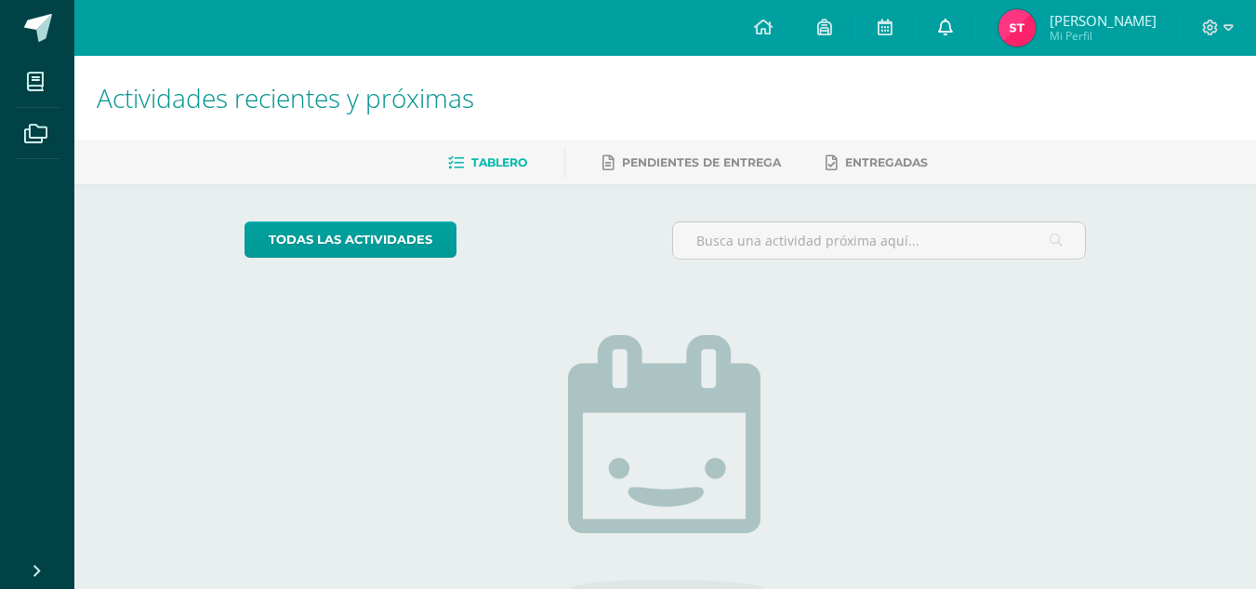
click at [954, 17] on link at bounding box center [946, 28] width 60 height 56
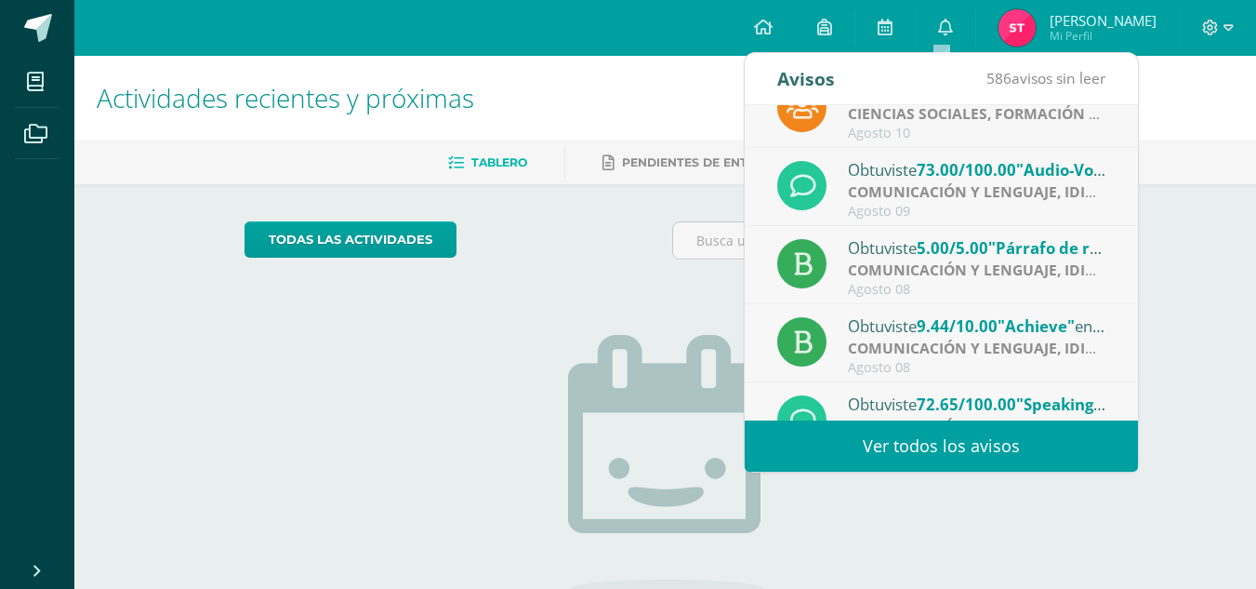
scroll to position [39, 0]
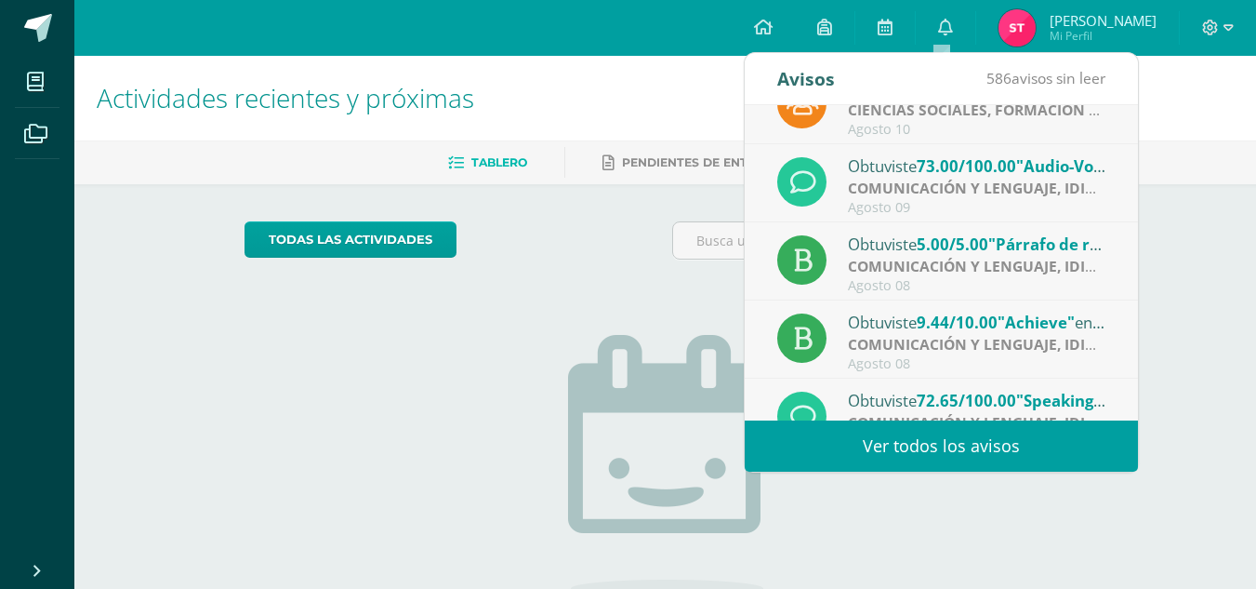
click at [1128, 209] on div "Obtuviste 77.50/100.00 "Proyecto final" en CIENCIAS SOCIALES, FORMACIÓN CIUDADA…" at bounding box center [941, 262] width 393 height 315
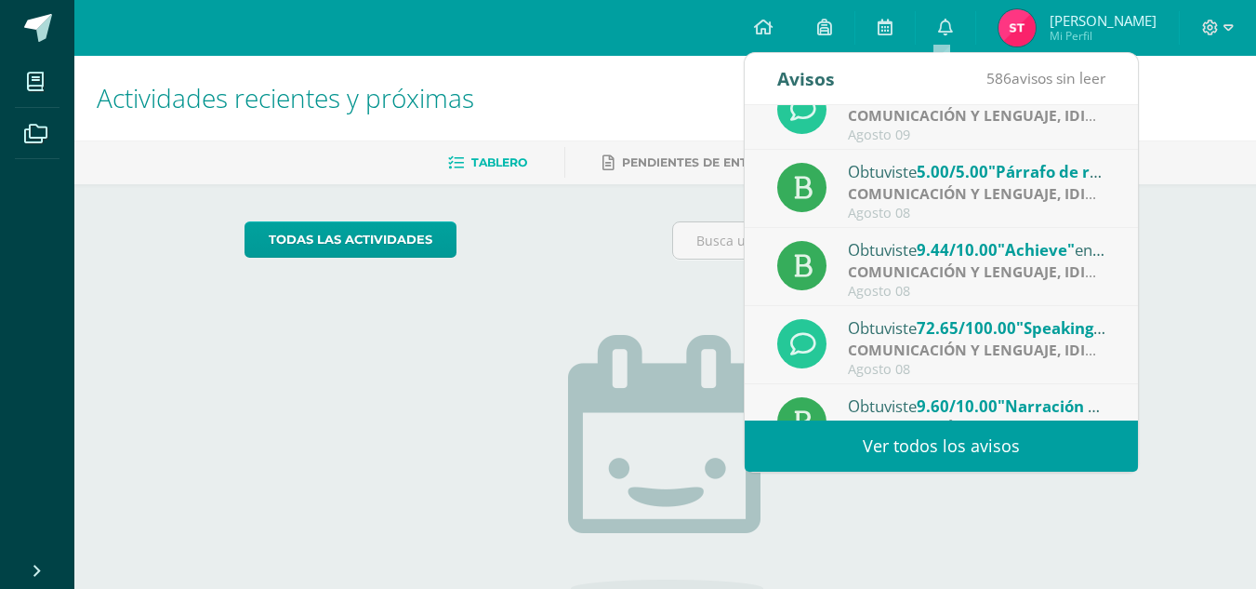
scroll to position [120, 0]
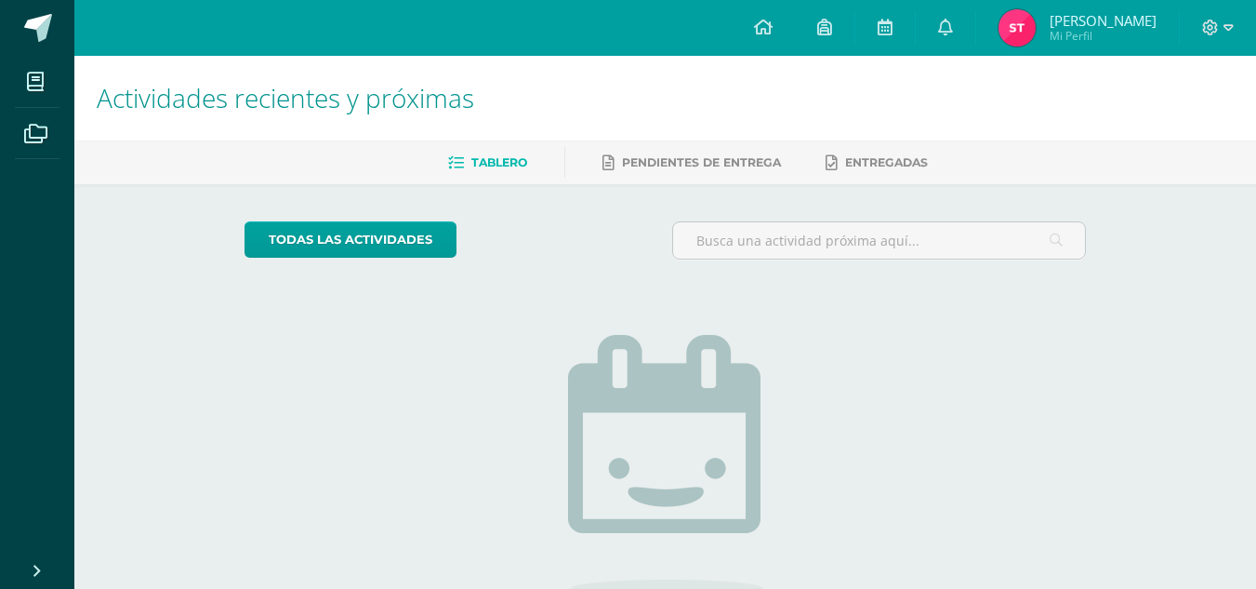
click at [1036, 25] on span "Sheyla Daniela Florencia Mi Perfil" at bounding box center [1078, 27] width 166 height 37
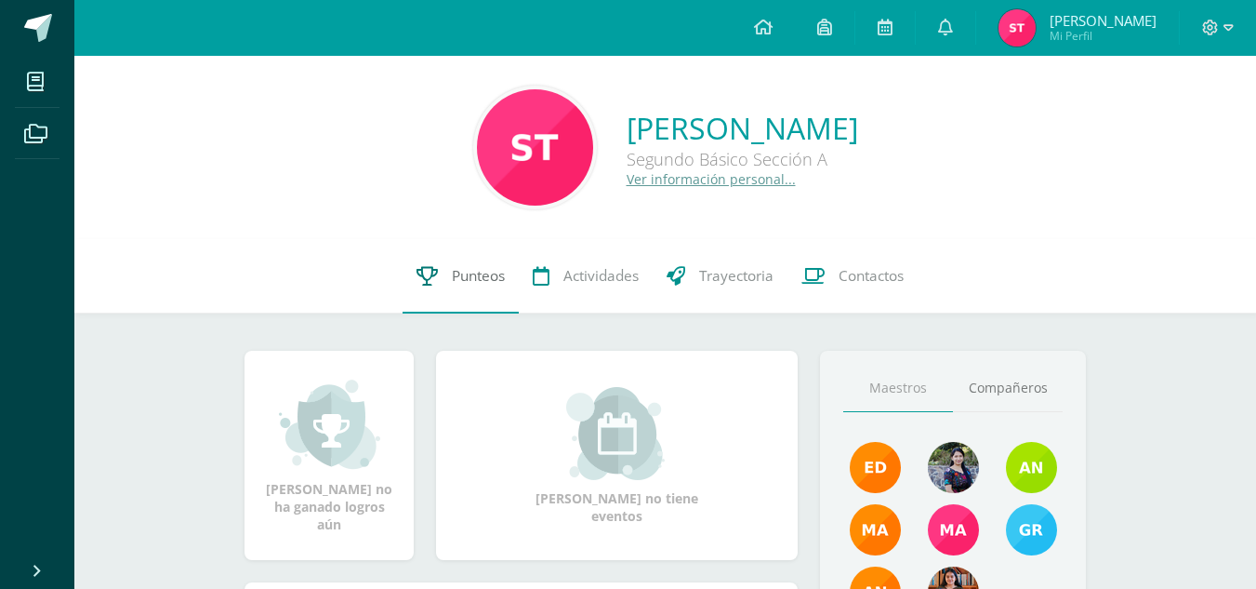
click at [448, 294] on link "Punteos" at bounding box center [461, 276] width 116 height 74
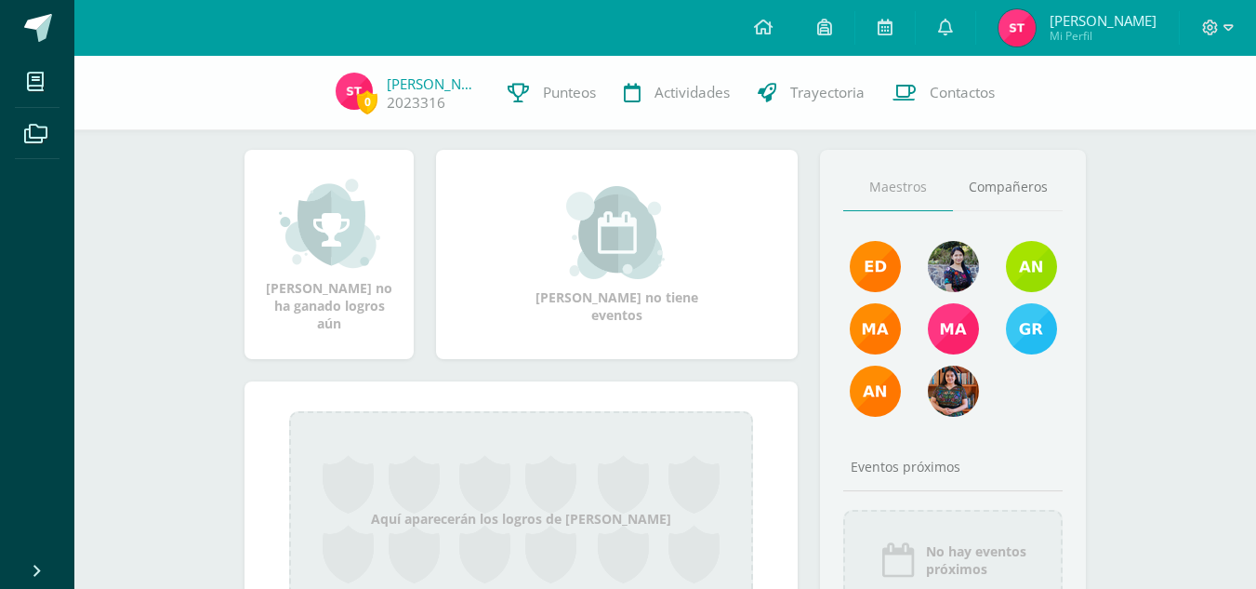
scroll to position [188, 0]
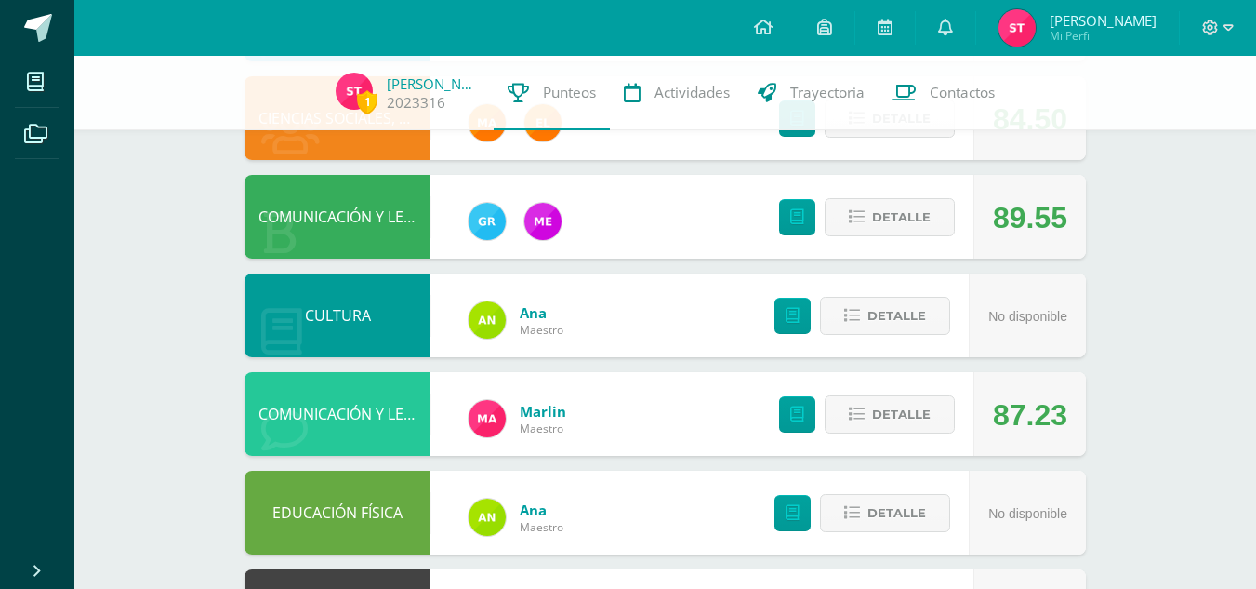
scroll to position [712, 0]
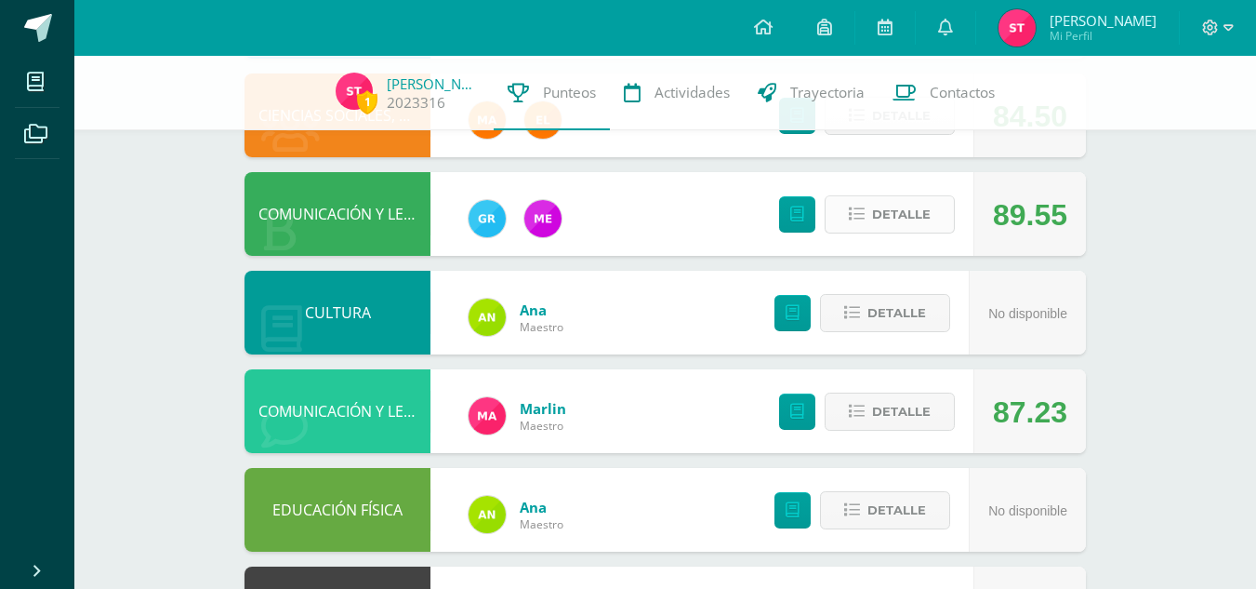
click at [928, 218] on span "Detalle" at bounding box center [901, 214] width 59 height 34
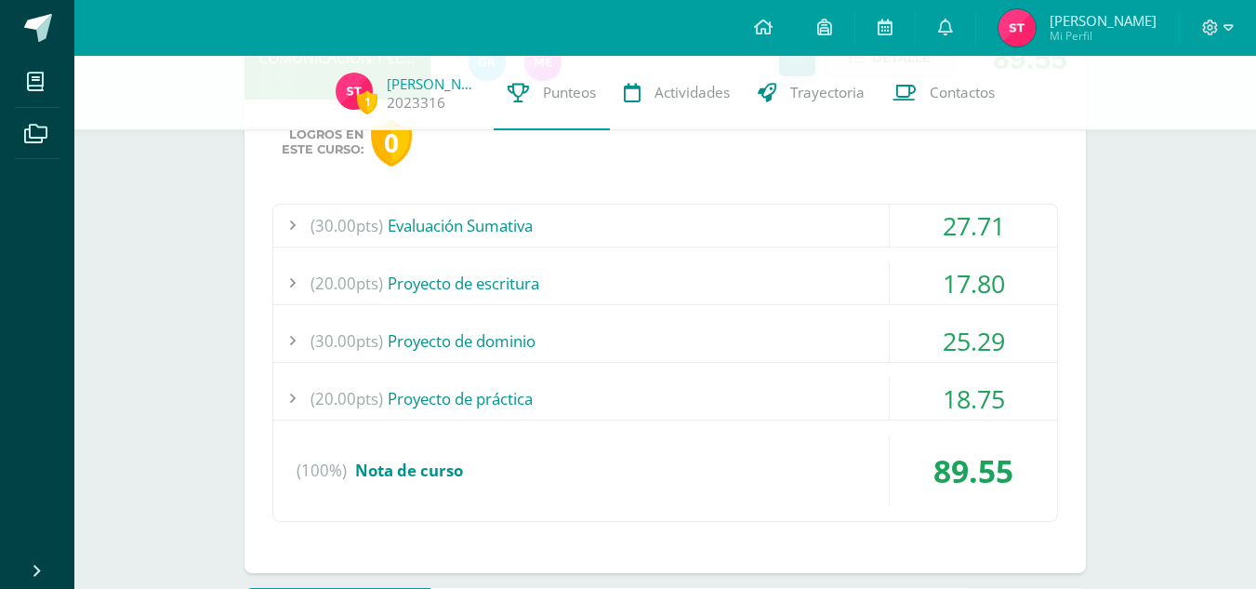
scroll to position [883, 0]
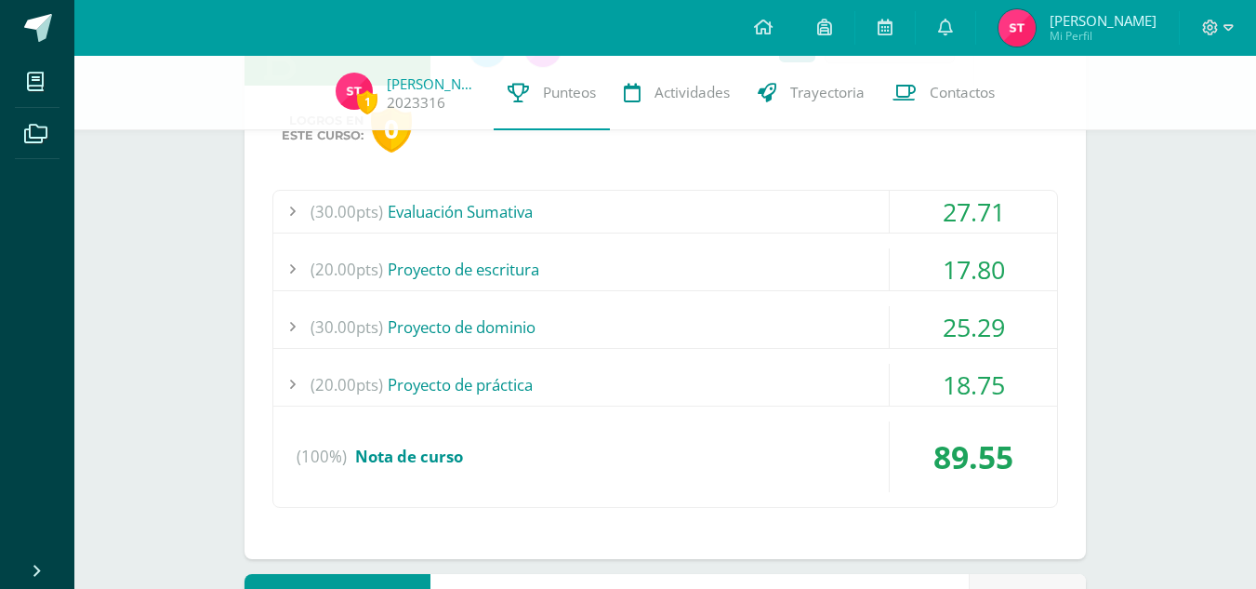
click at [612, 261] on div "(20.00pts) Proyecto de escritura" at bounding box center [665, 269] width 784 height 42
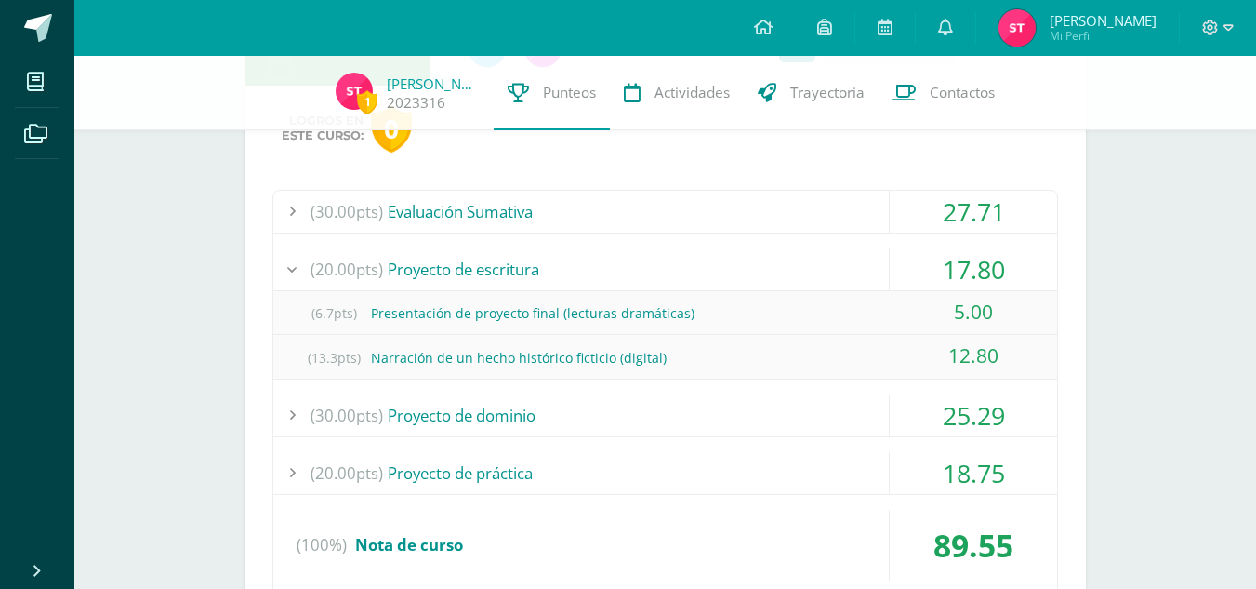
click at [612, 261] on div "(20.00pts) Proyecto de escritura" at bounding box center [665, 269] width 784 height 42
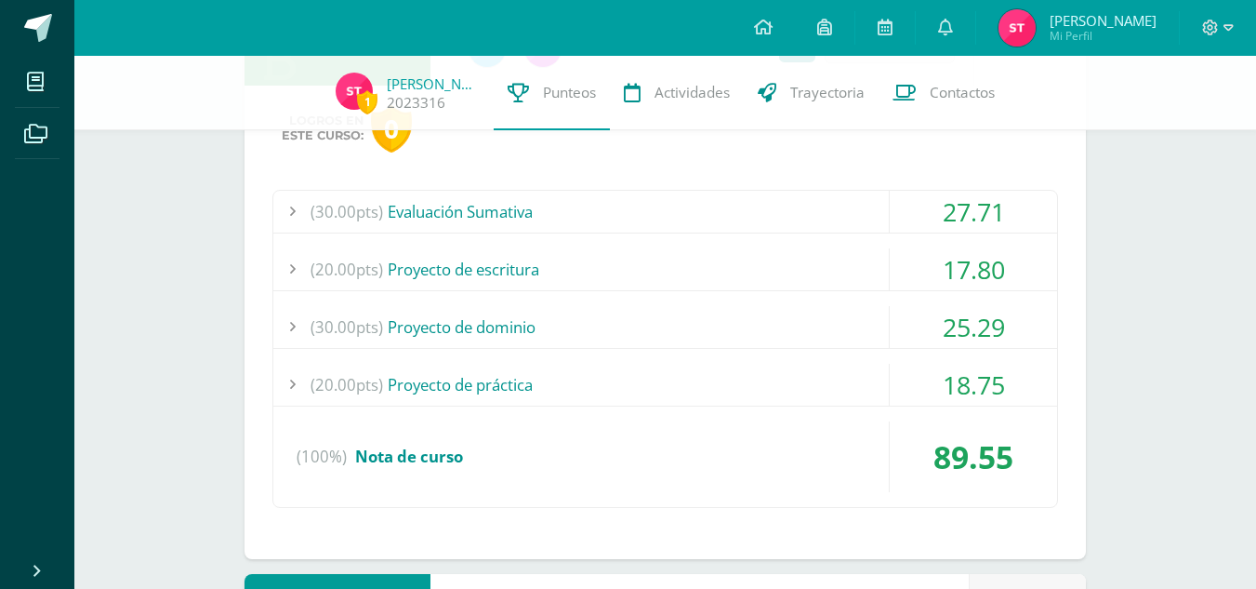
click at [666, 179] on div "Logros en este curso: 0 (30.00pts) Evaluación Sumativa 27.71 (15.0pts) Parcial …" at bounding box center [666, 322] width 842 height 473
click at [677, 188] on div "Logros en este curso: 0 (30.00pts) Evaluación Sumativa 27.71 (15.0pts) Parcial …" at bounding box center [666, 322] width 842 height 473
click at [693, 199] on div "(30.00pts) Evaluación Sumativa" at bounding box center [665, 212] width 784 height 42
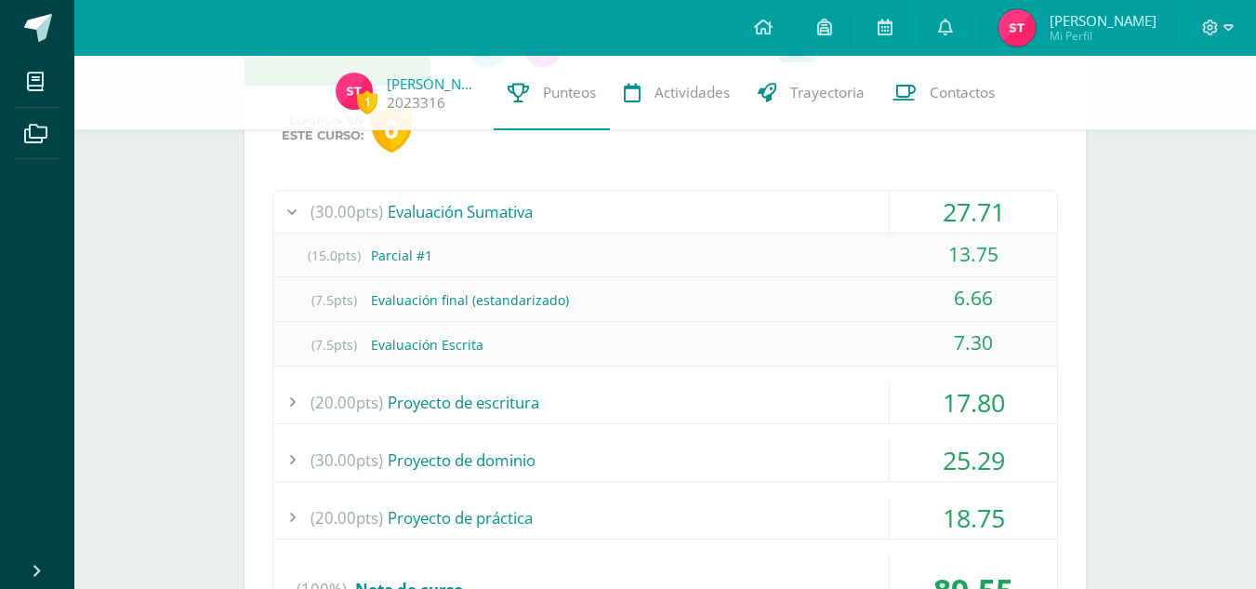
click at [699, 209] on div "(30.00pts) Evaluación Sumativa" at bounding box center [665, 212] width 784 height 42
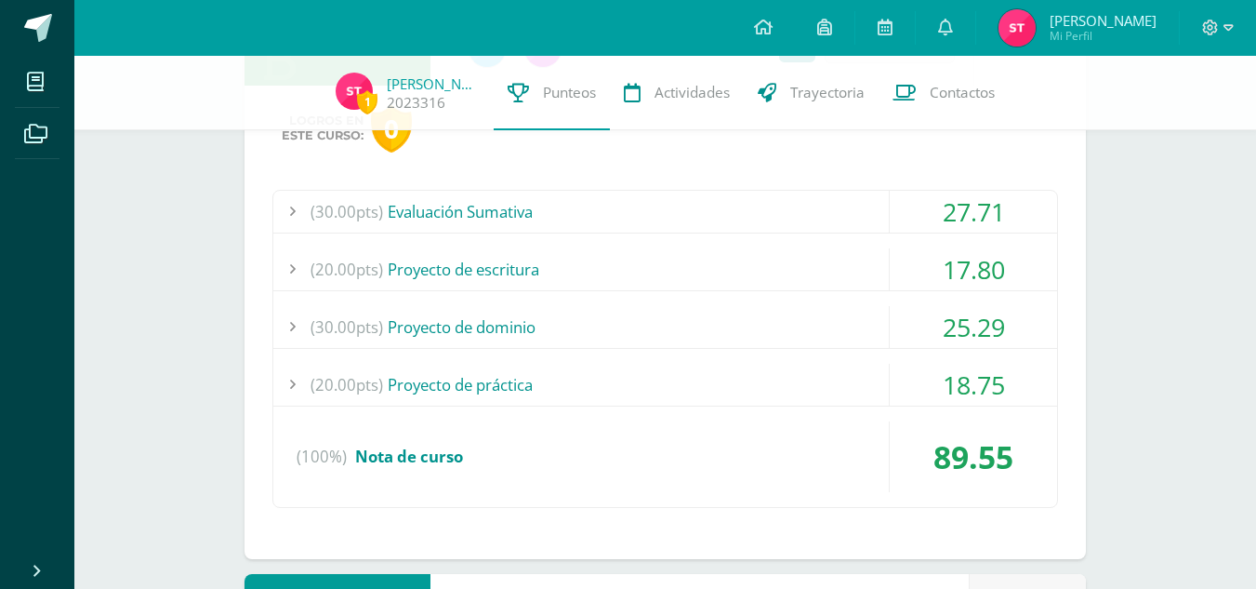
click at [611, 191] on div "(30.00pts) Evaluación Sumativa" at bounding box center [665, 212] width 784 height 42
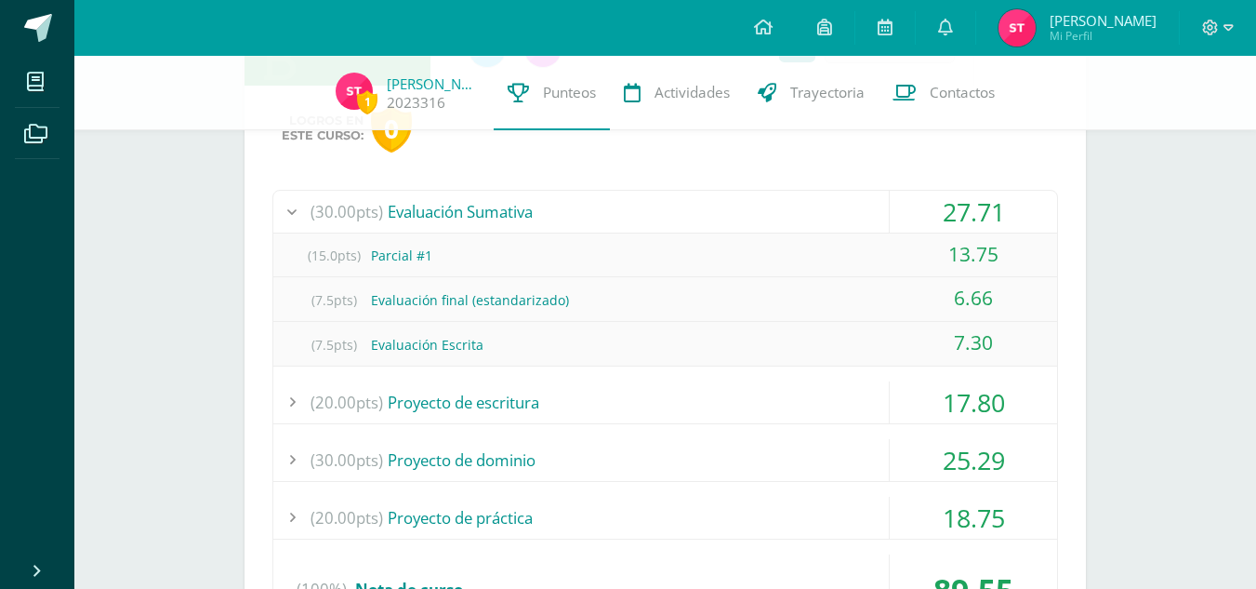
click at [626, 201] on div "(30.00pts) Evaluación Sumativa" at bounding box center [665, 212] width 784 height 42
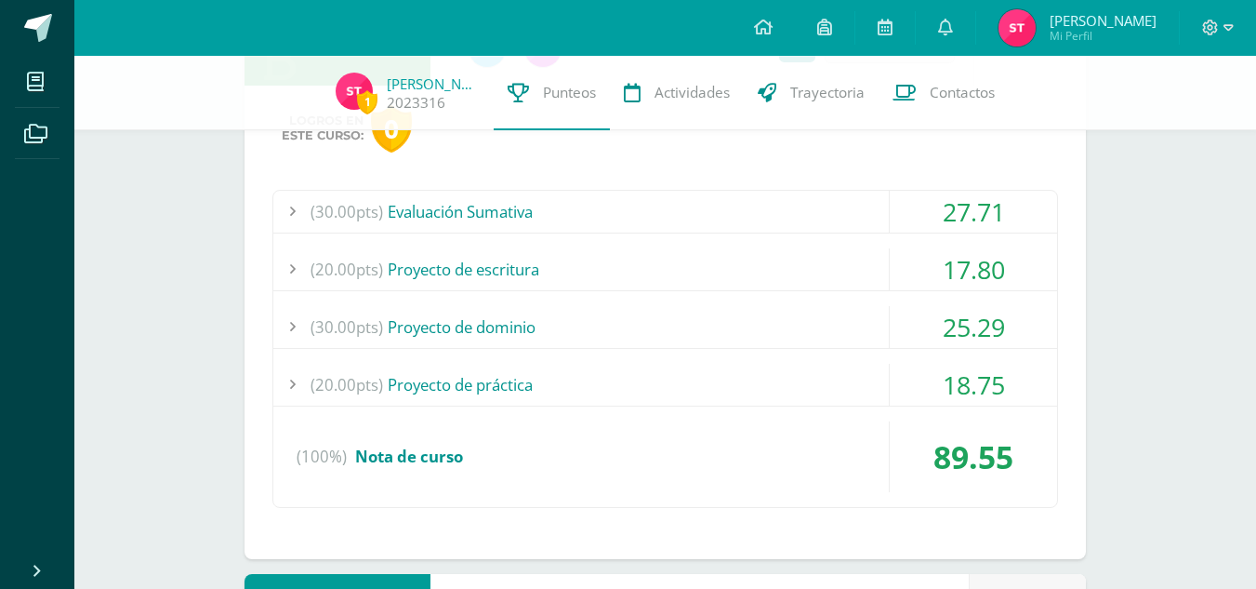
click at [827, 332] on div "(30.00pts) Proyecto de dominio" at bounding box center [665, 327] width 784 height 42
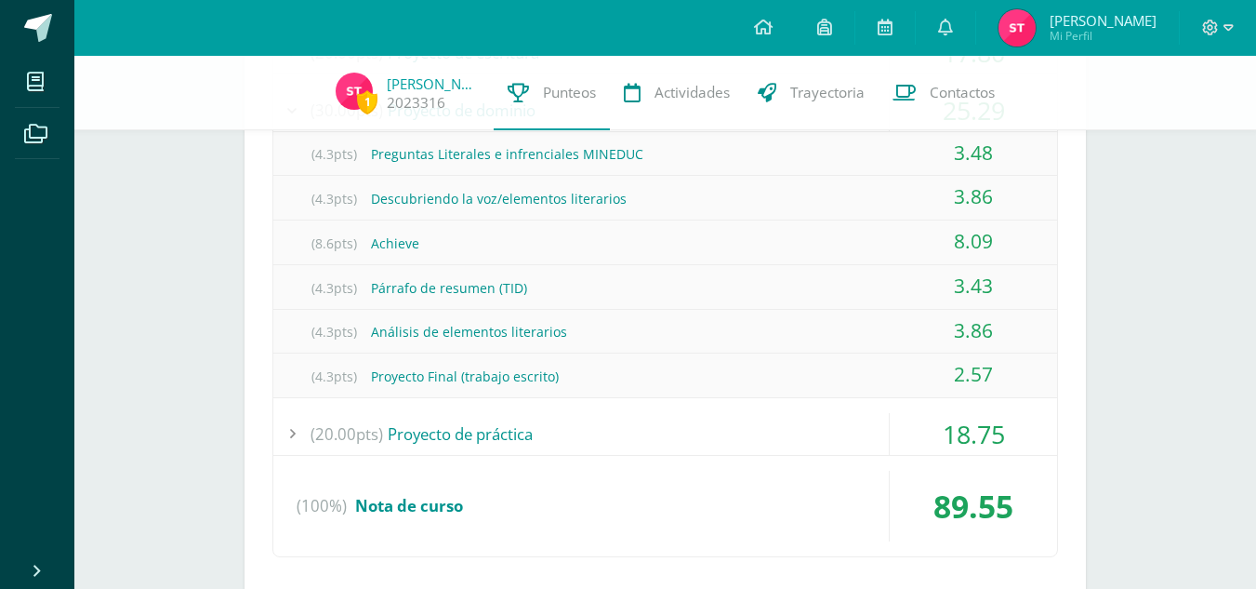
scroll to position [1111, 0]
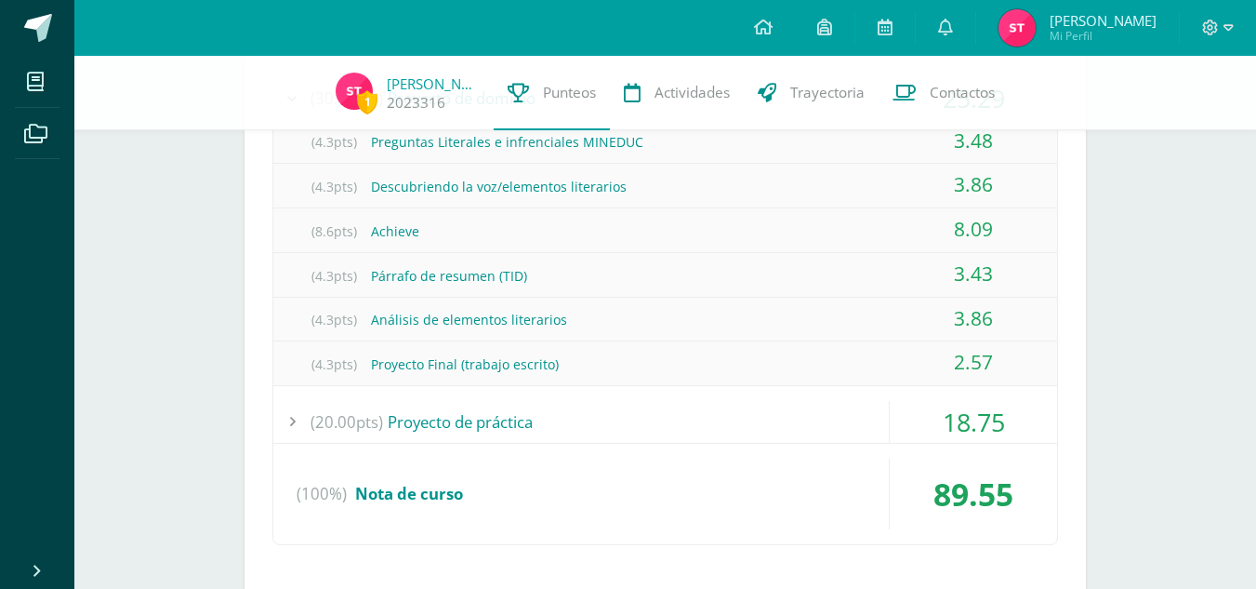
click at [720, 455] on div "(30.00pts) Evaluación Sumativa 27.71 (15.0pts) Parcial #1 13.75 (7.5pts) Evalua…" at bounding box center [665, 253] width 786 height 585
click at [745, 443] on div "(20.00pts) Proyecto de práctica" at bounding box center [665, 422] width 784 height 42
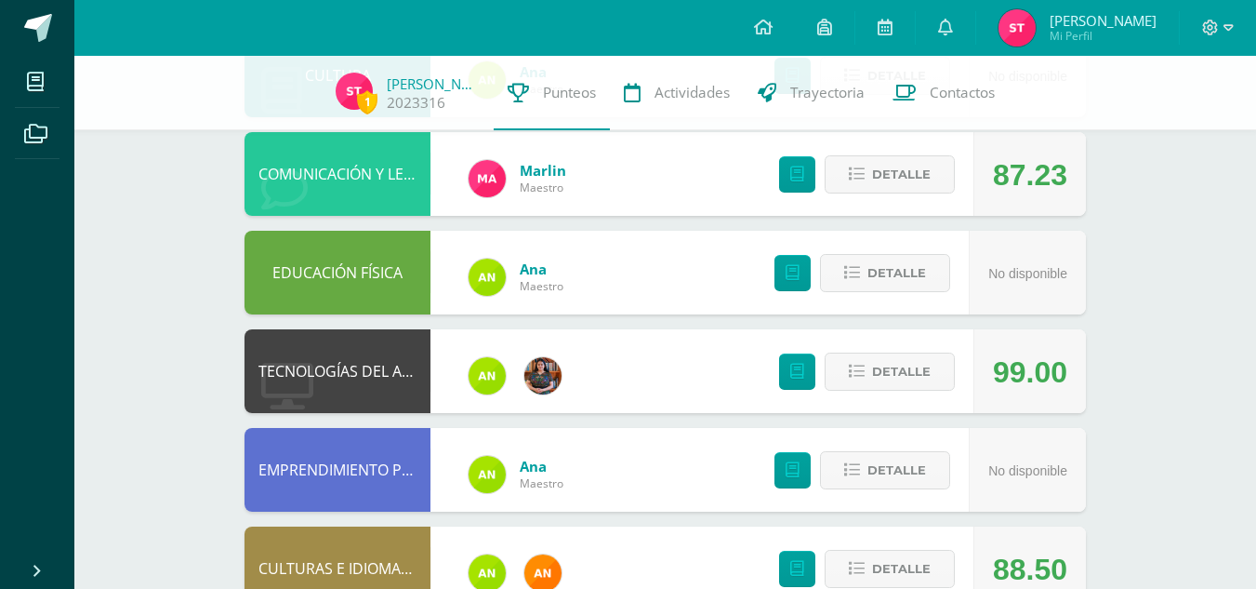
scroll to position [1659, 0]
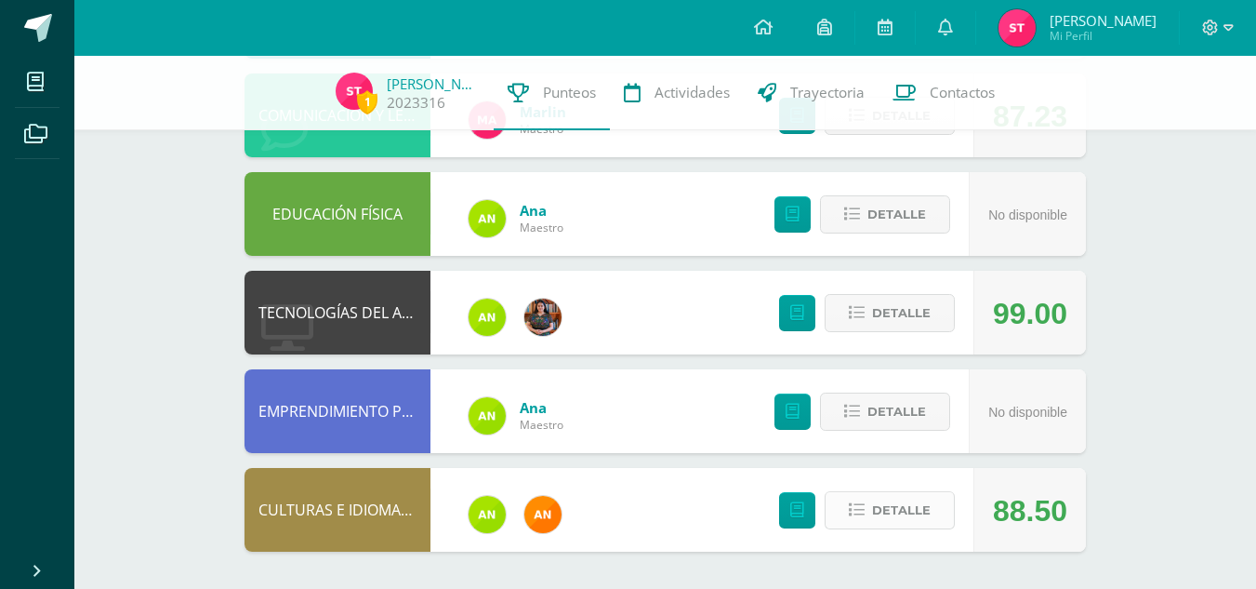
click at [850, 528] on button "Detalle" at bounding box center [890, 510] width 130 height 38
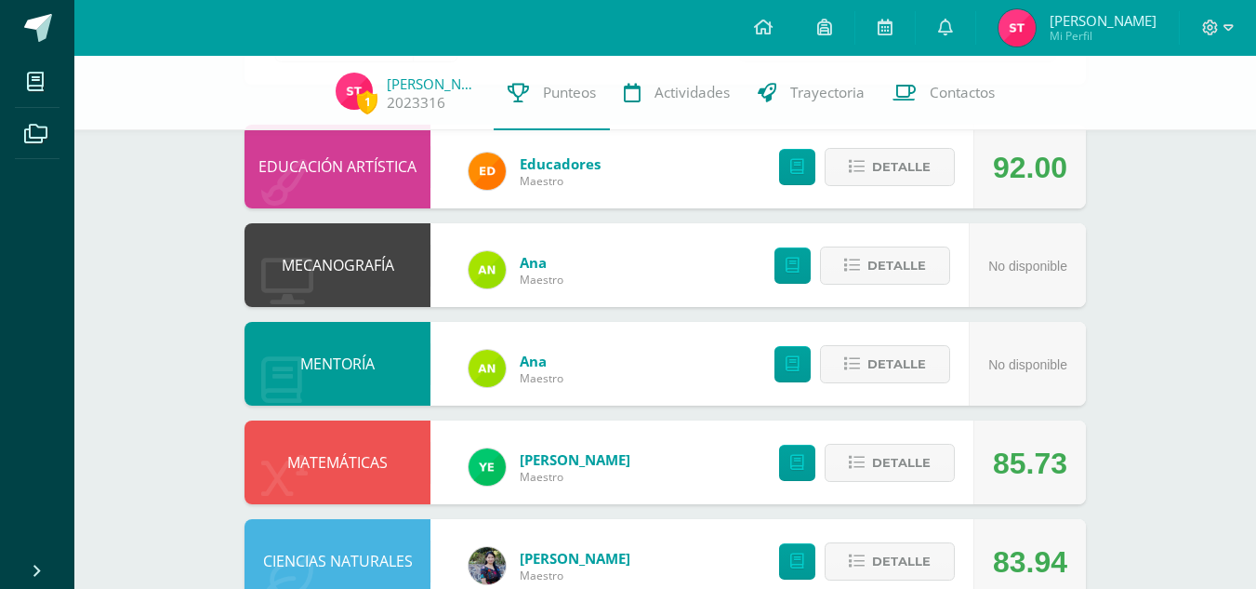
scroll to position [182, 0]
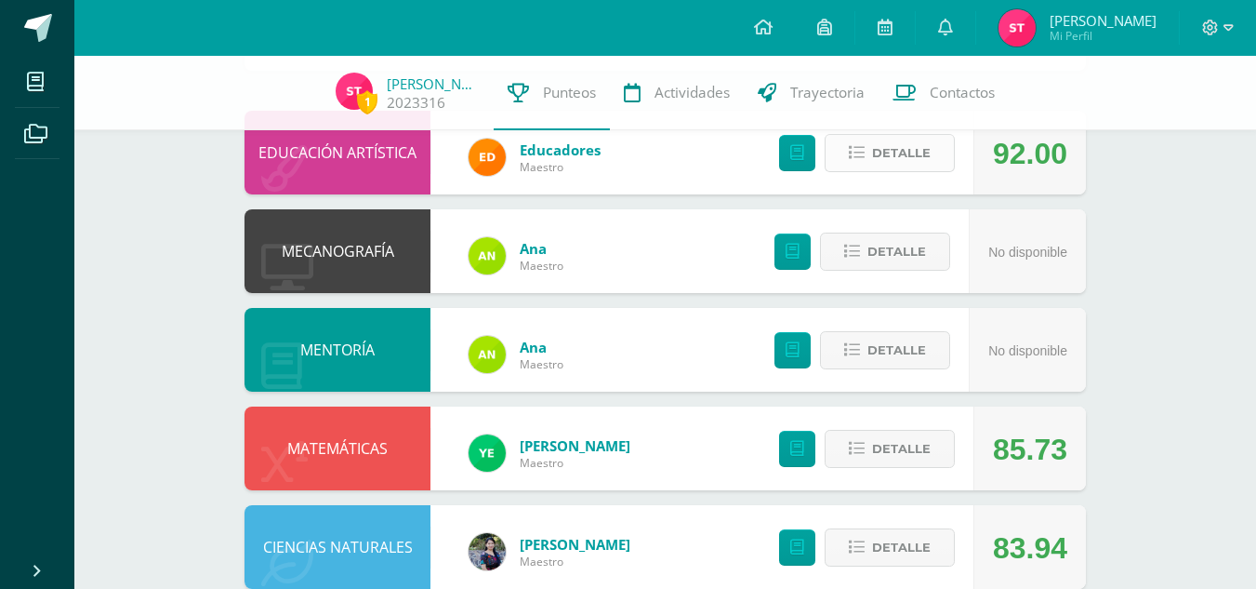
click at [878, 158] on span "Detalle" at bounding box center [901, 153] width 59 height 34
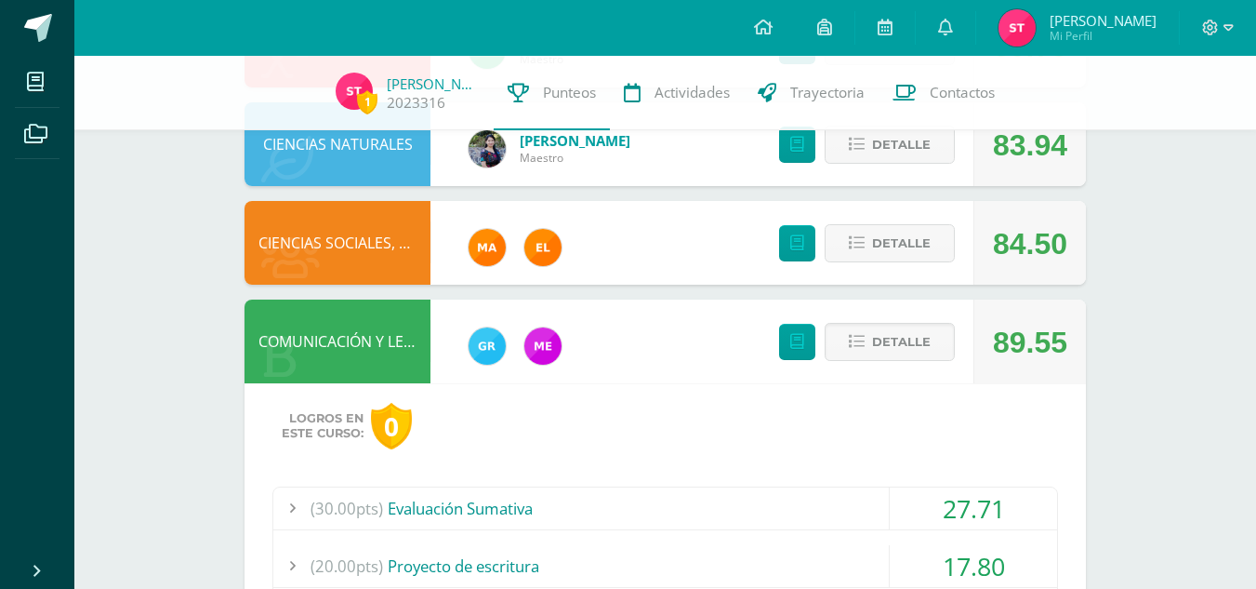
scroll to position [906, 0]
